Goal: Find specific page/section: Find specific page/section

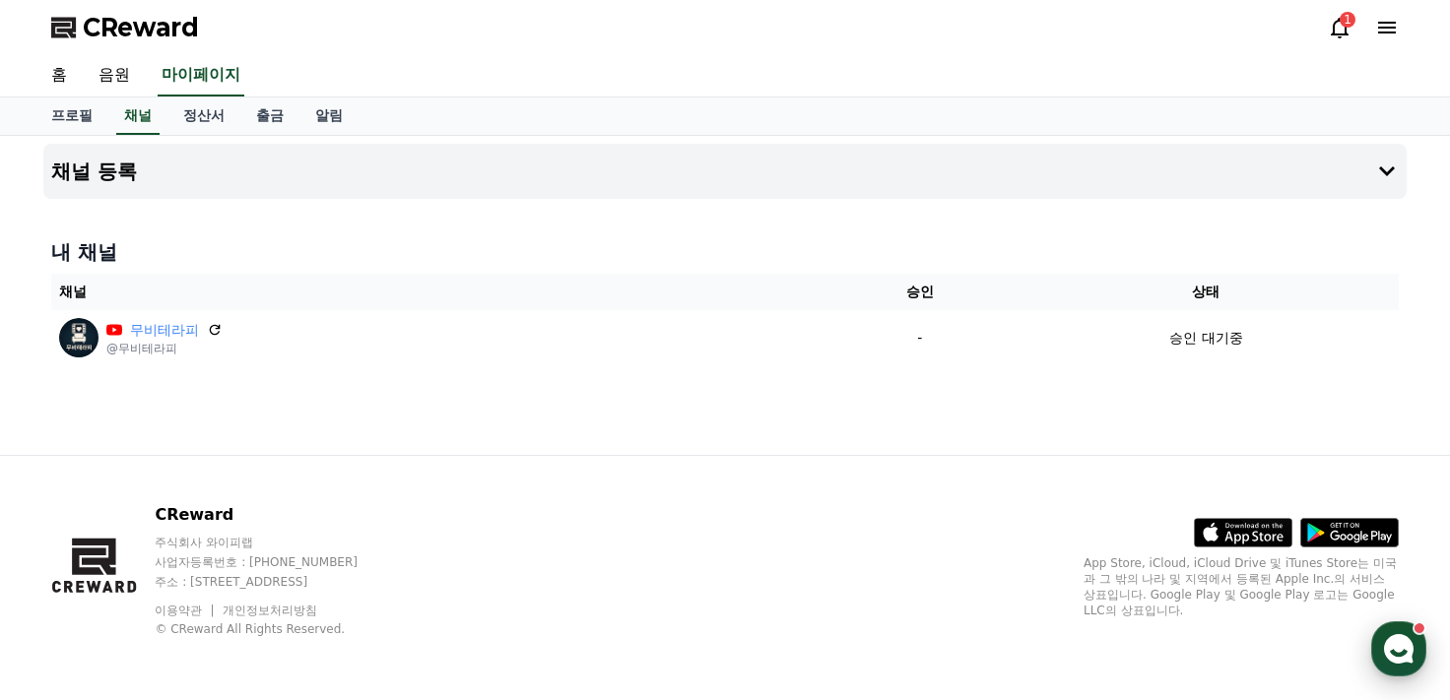
click at [1410, 638] on icon "button" at bounding box center [1398, 648] width 35 height 35
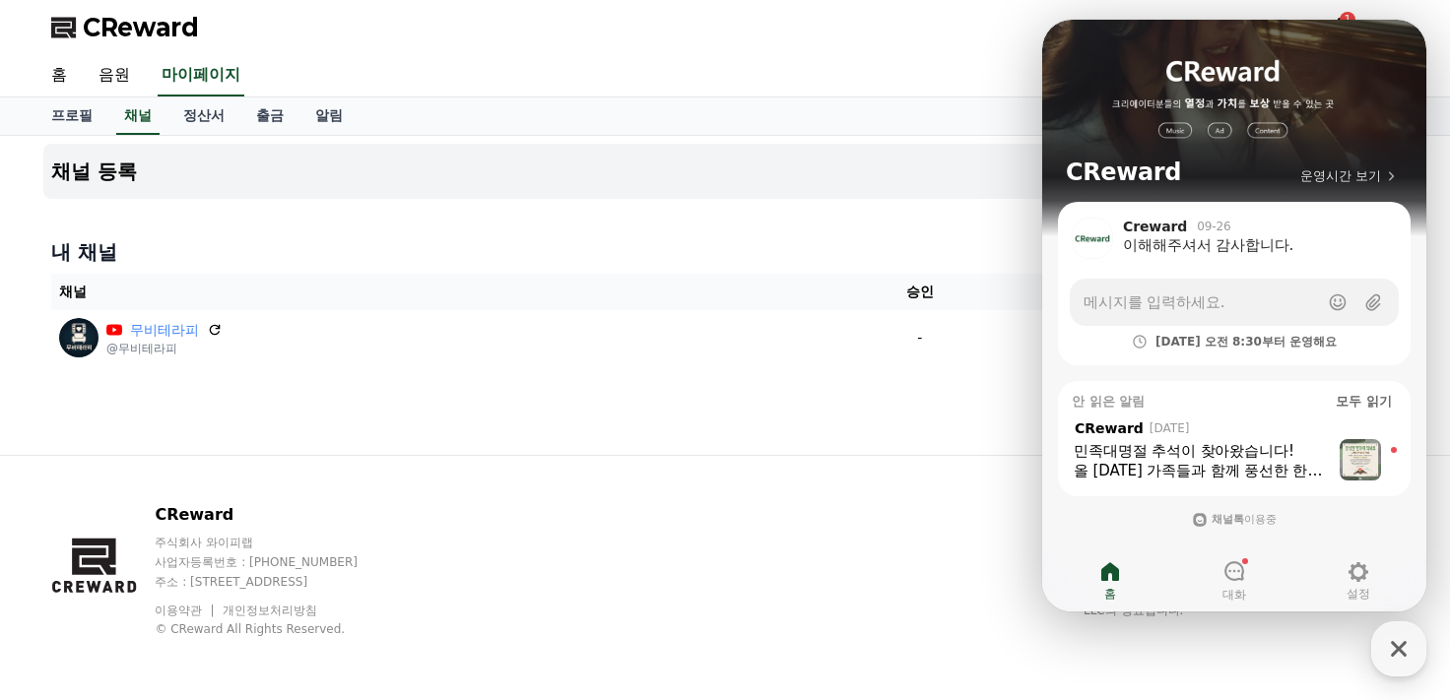
scroll to position [13, 0]
click at [938, 550] on div "CReward 주식회사 와이피랩 사업자등록번호 : 655-81-03655 주소 : 경기도 김포시 양촌읍 양곡로 495, 3층 305-비이16호…" at bounding box center [724, 578] width 1379 height 244
click at [1411, 649] on icon "button" at bounding box center [1398, 648] width 35 height 35
